Goal: Download file/media

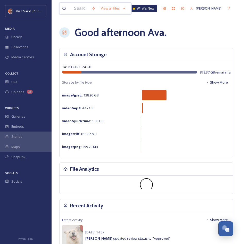
click at [78, 10] on input at bounding box center [80, 8] width 18 height 11
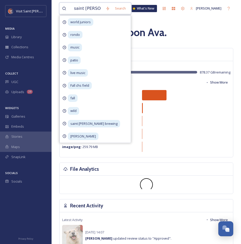
type input "saint [PERSON_NAME] brewing"
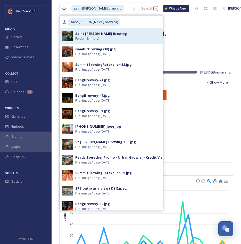
click at [123, 39] on div "Saint Paul Brewing Folder - 84 file(s)" at bounding box center [117, 36] width 85 height 10
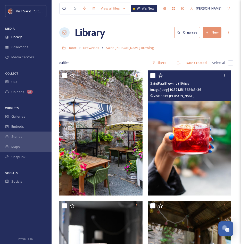
scroll to position [155, 0]
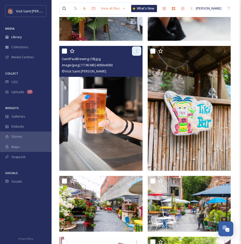
click at [137, 53] on icon at bounding box center [137, 51] width 4 height 4
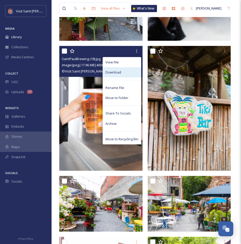
click at [127, 75] on div "Download" at bounding box center [122, 72] width 38 height 10
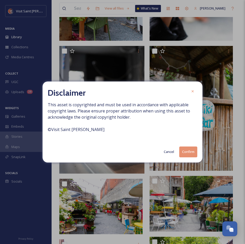
click at [187, 154] on button "Confirm" at bounding box center [188, 151] width 18 height 11
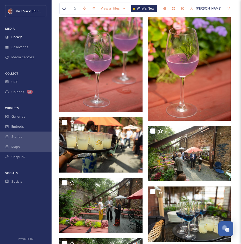
scroll to position [2266, 0]
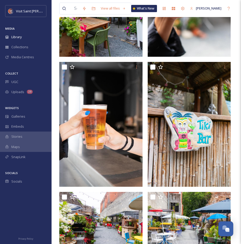
scroll to position [0, 0]
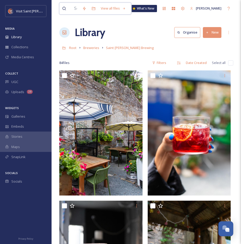
click at [79, 9] on input at bounding box center [75, 8] width 8 height 11
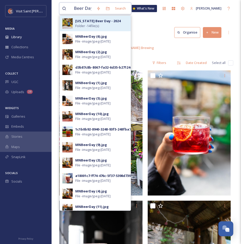
type input "Beer Day"
click at [107, 24] on div "Minnesota Beer Day - 2024 Folder - 14 file(s)" at bounding box center [101, 24] width 53 height 10
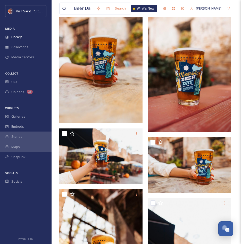
scroll to position [258, 0]
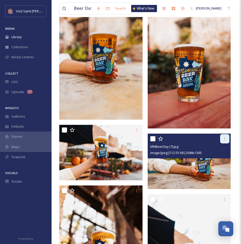
click at [221, 137] on div at bounding box center [224, 138] width 9 height 9
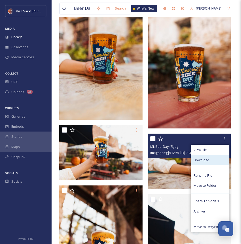
click at [212, 162] on div "Download" at bounding box center [210, 160] width 38 height 10
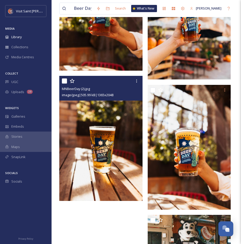
scroll to position [532, 0]
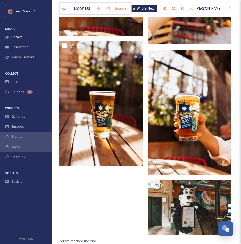
drag, startPoint x: 60, startPoint y: 11, endPoint x: 0, endPoint y: 1, distance: 61.1
type input "\"
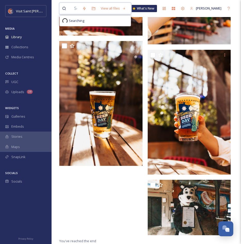
type input "h"
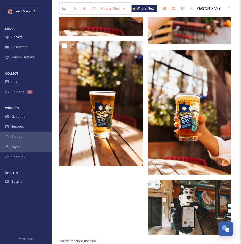
type input "b"
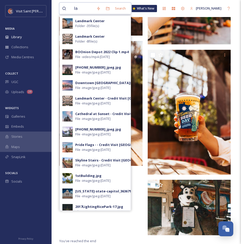
type input "l"
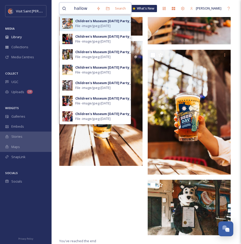
type input "hallow"
click at [117, 21] on div "Children's Museum Halloween Party_6" at bounding box center [103, 21] width 57 height 5
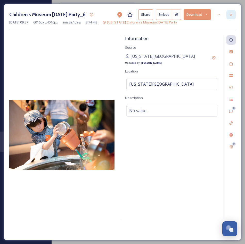
click at [232, 14] on icon at bounding box center [231, 15] width 4 height 4
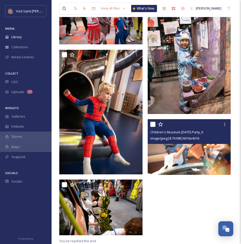
scroll to position [13, 0]
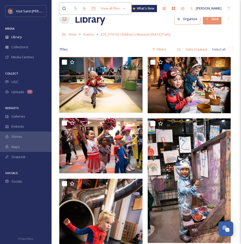
click at [72, 5] on input at bounding box center [75, 8] width 8 height 11
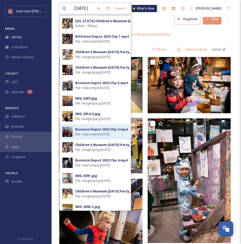
type input "halloween"
click at [103, 135] on span "File - video/mp4 - Oct 07 2025" at bounding box center [92, 134] width 35 height 5
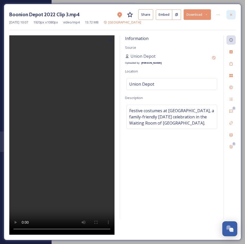
click at [231, 12] on div at bounding box center [230, 14] width 9 height 9
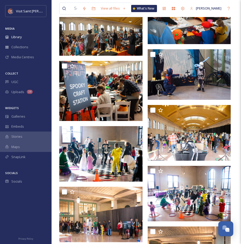
scroll to position [220, 0]
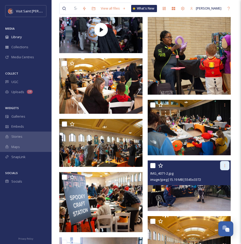
click at [228, 164] on div at bounding box center [224, 165] width 9 height 9
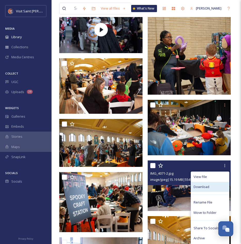
click at [207, 187] on span "Download" at bounding box center [202, 186] width 16 height 5
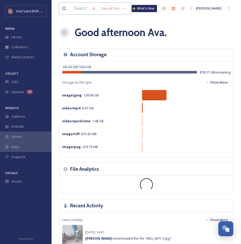
click at [89, 9] on input at bounding box center [80, 8] width 18 height 11
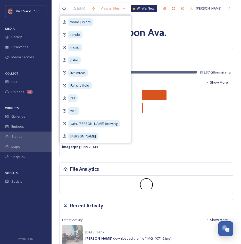
click at [190, 29] on div "Good afternoon Ava ." at bounding box center [146, 32] width 174 height 15
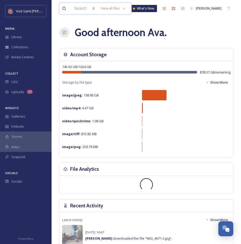
click at [89, 11] on input at bounding box center [80, 8] width 18 height 11
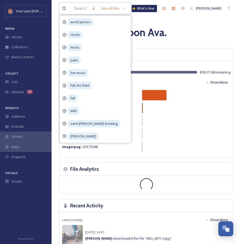
click at [89, 9] on input at bounding box center [80, 8] width 18 height 11
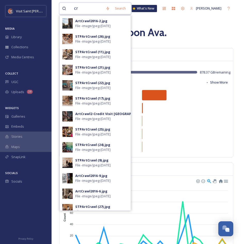
type input "c"
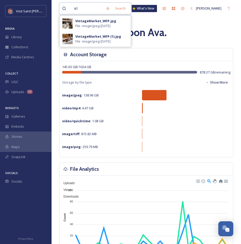
type input "v"
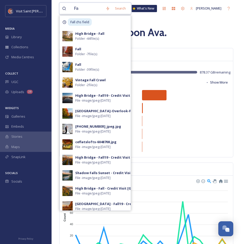
type input "F"
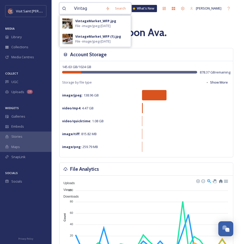
type input "Vintage"
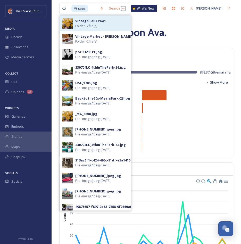
click at [101, 21] on strong "Vintage Fall Crawl" at bounding box center [90, 21] width 30 height 5
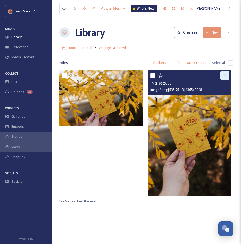
click at [227, 76] on icon at bounding box center [225, 75] width 4 height 4
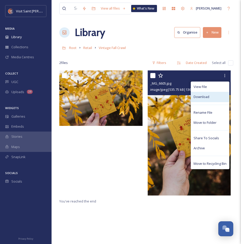
click at [211, 99] on div "Download" at bounding box center [210, 97] width 38 height 10
